Goal: Information Seeking & Learning: Learn about a topic

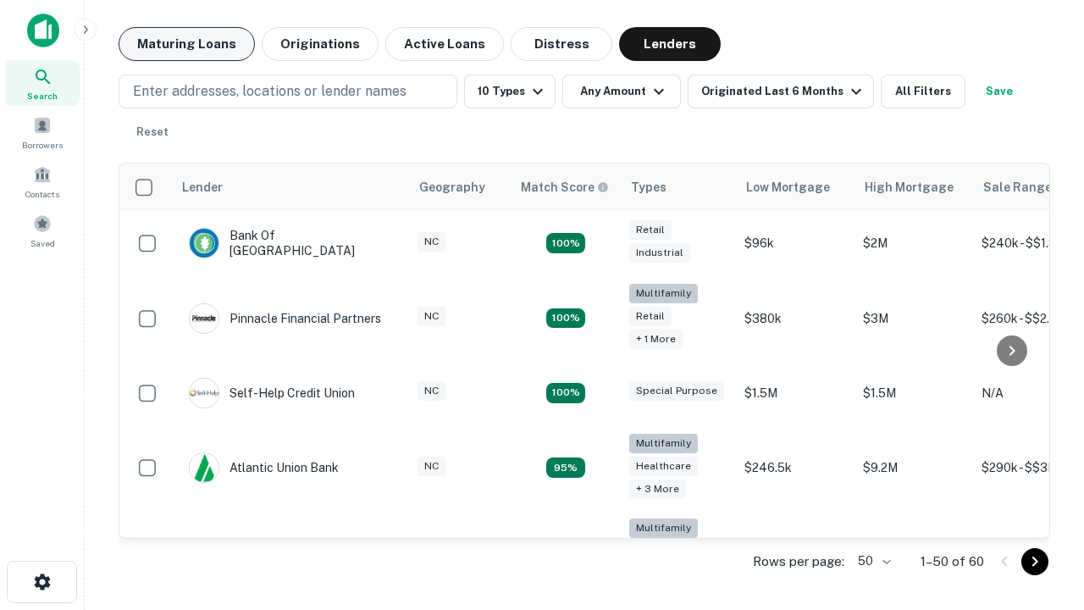
click at [186, 44] on button "Maturing Loans" at bounding box center [187, 44] width 136 height 34
